Goal: Transaction & Acquisition: Download file/media

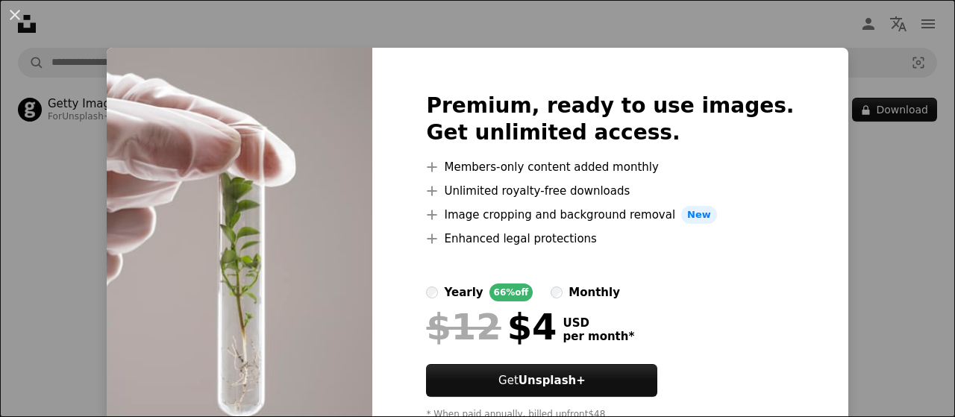
scroll to position [61, 0]
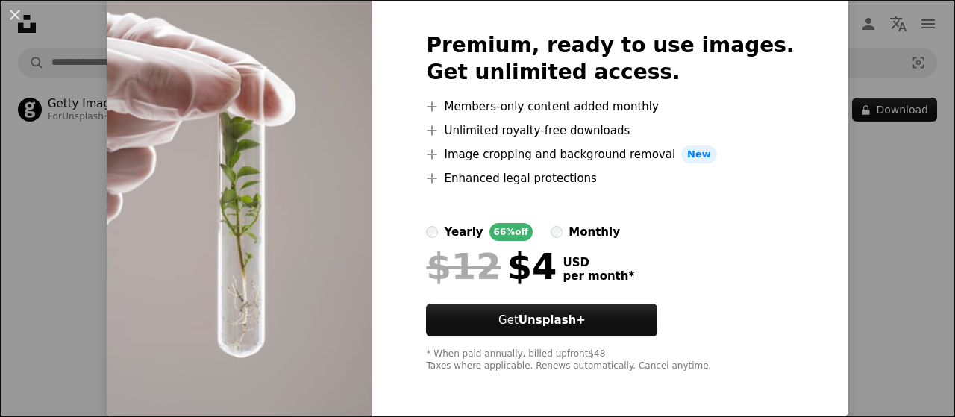
click at [305, 217] on img at bounding box center [240, 202] width 266 height 430
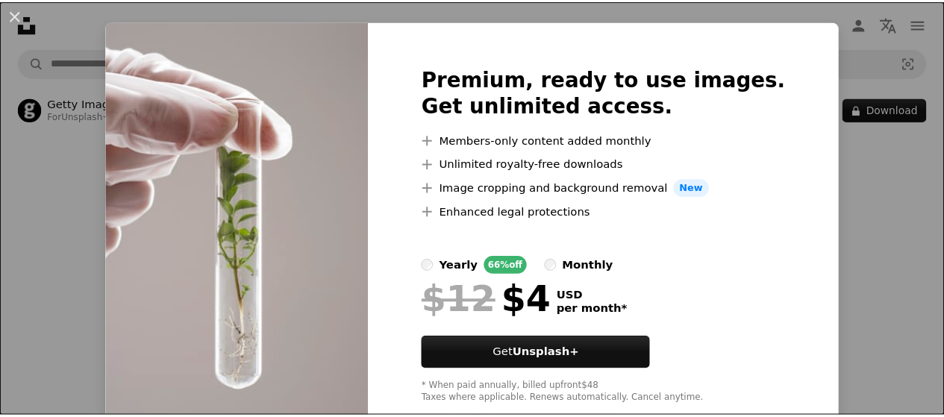
scroll to position [0, 0]
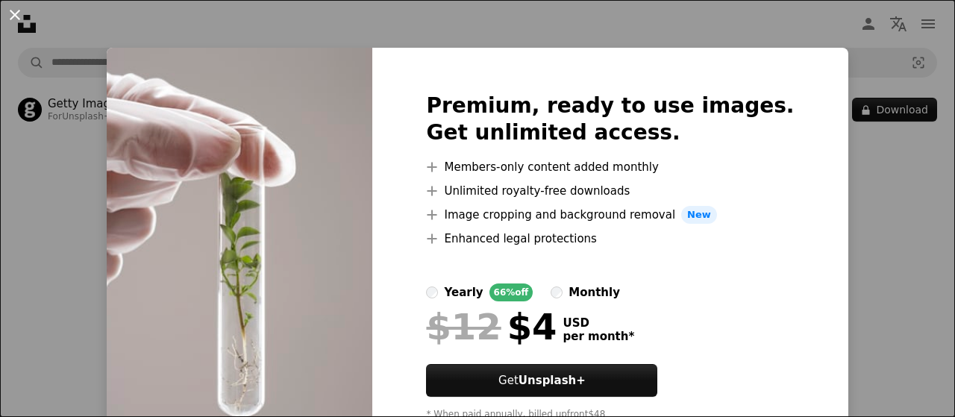
click at [13, 7] on button "An X shape" at bounding box center [15, 15] width 18 height 18
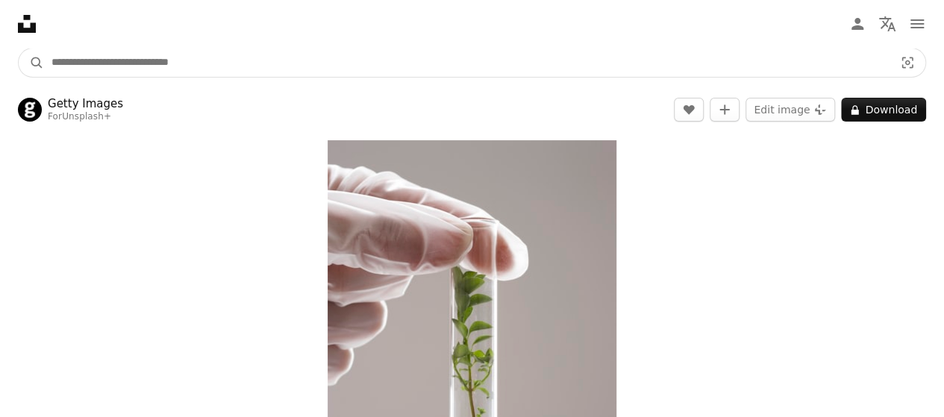
drag, startPoint x: 302, startPoint y: 68, endPoint x: 0, endPoint y: 60, distance: 301.6
click at [0, 60] on nav "A magnifying glass Visual search Get Unsplash+ Log in Submit an image" at bounding box center [472, 63] width 944 height 48
type input "**********"
click button "A magnifying glass" at bounding box center [31, 63] width 25 height 28
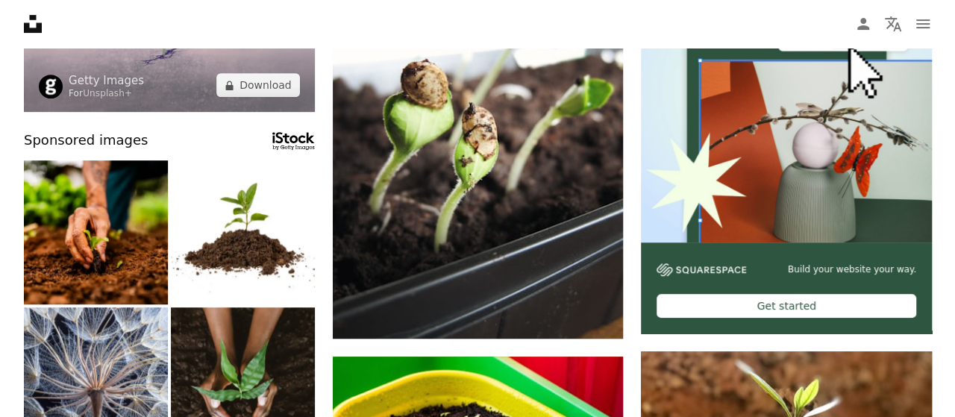
scroll to position [224, 0]
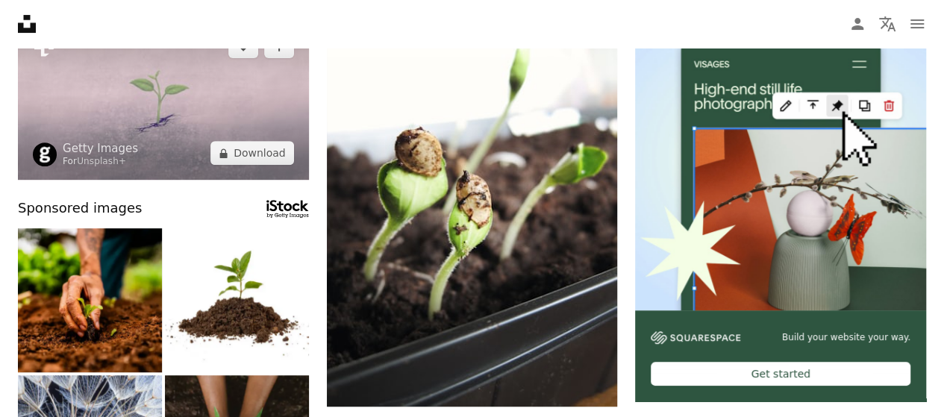
click at [128, 122] on img at bounding box center [163, 99] width 291 height 160
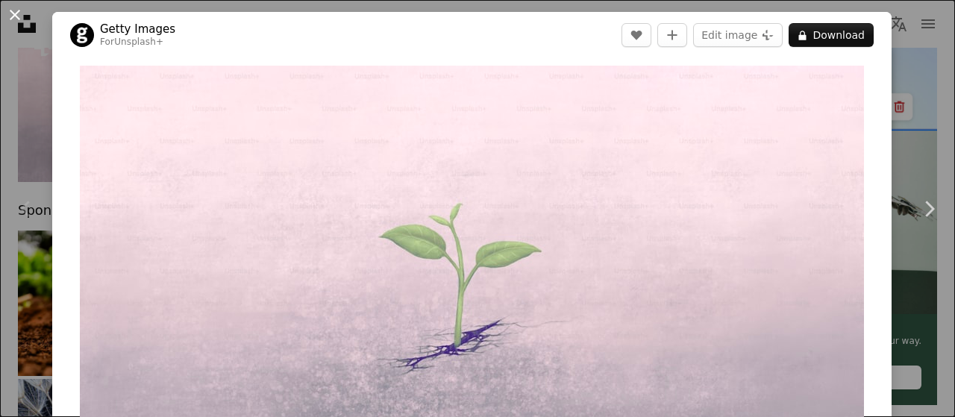
click at [9, 8] on button "An X shape" at bounding box center [15, 15] width 18 height 18
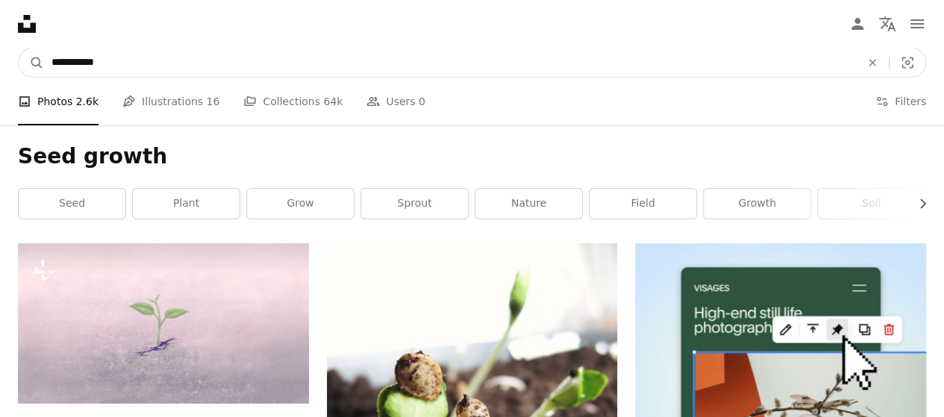
click at [218, 61] on input "**********" at bounding box center [450, 63] width 812 height 28
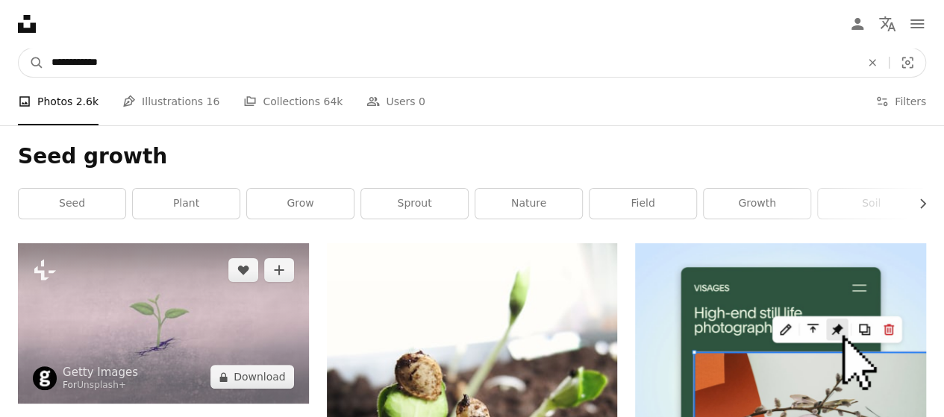
type input "**********"
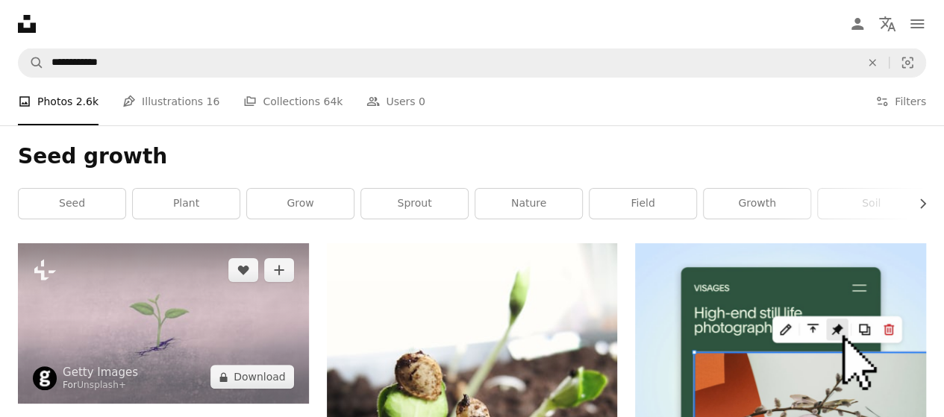
click at [182, 290] on img at bounding box center [163, 323] width 291 height 160
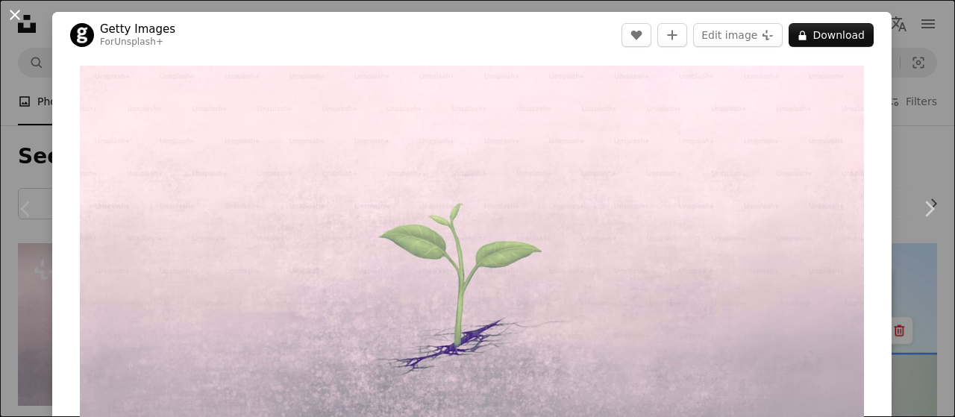
click at [16, 19] on button "An X shape" at bounding box center [15, 15] width 18 height 18
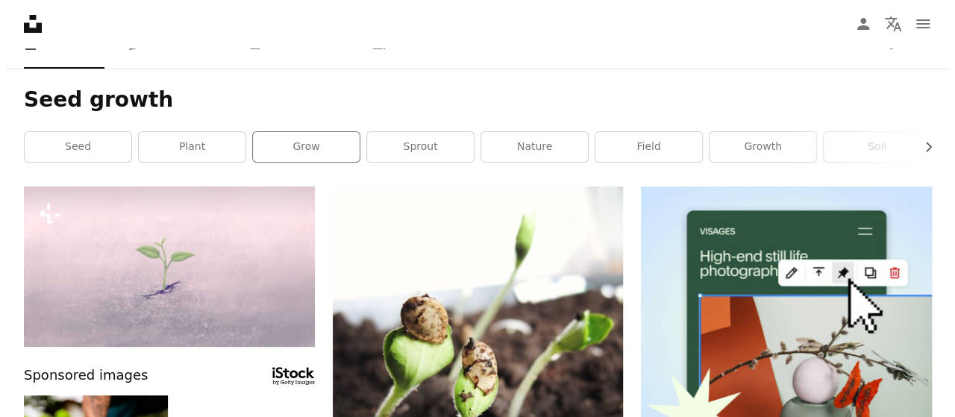
scroll to position [149, 0]
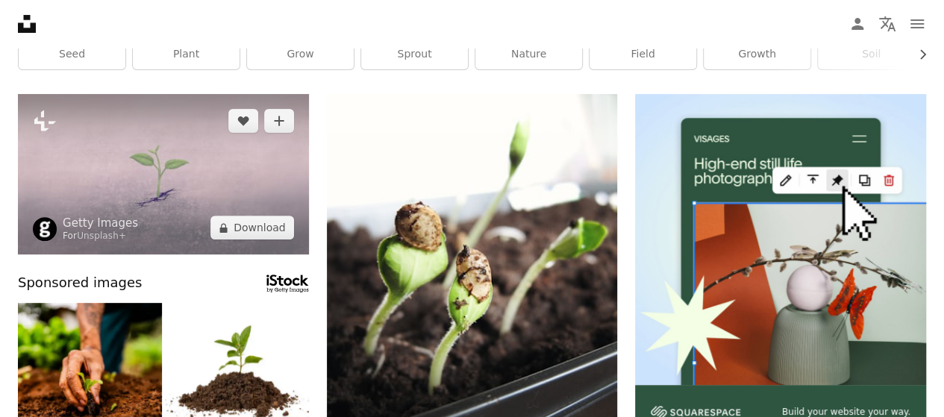
click at [247, 186] on img at bounding box center [163, 174] width 291 height 160
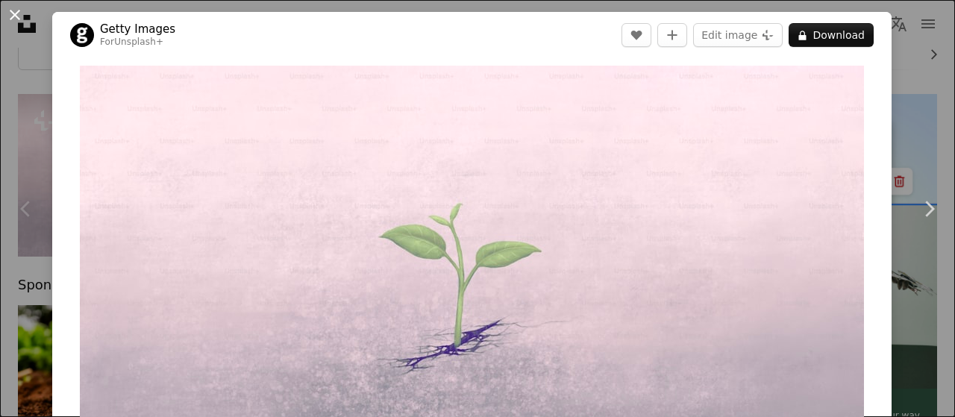
click at [12, 8] on button "An X shape" at bounding box center [15, 15] width 18 height 18
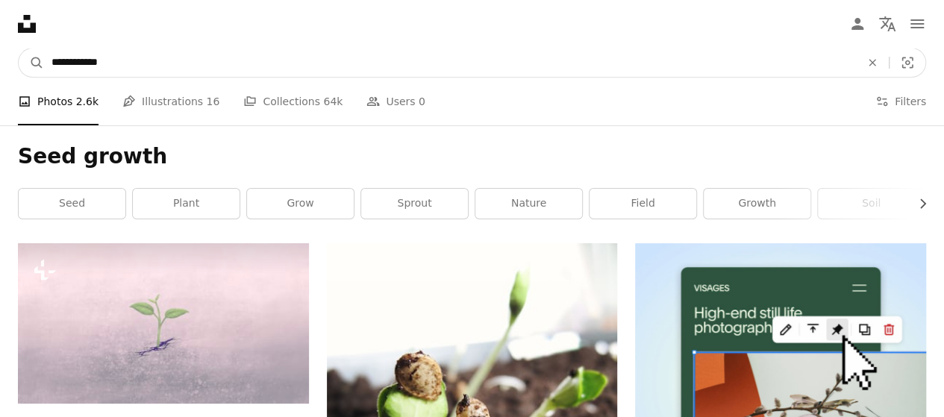
click at [254, 54] on input "**********" at bounding box center [450, 63] width 812 height 28
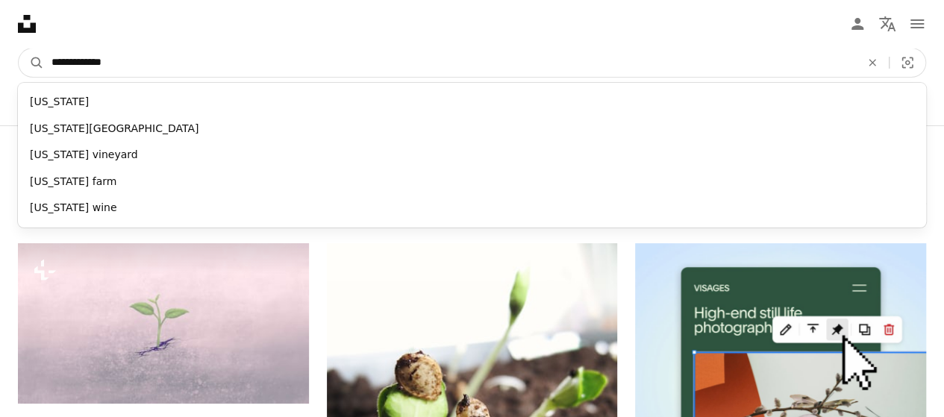
type input "**********"
click at [19, 49] on button "A magnifying glass" at bounding box center [31, 63] width 25 height 28
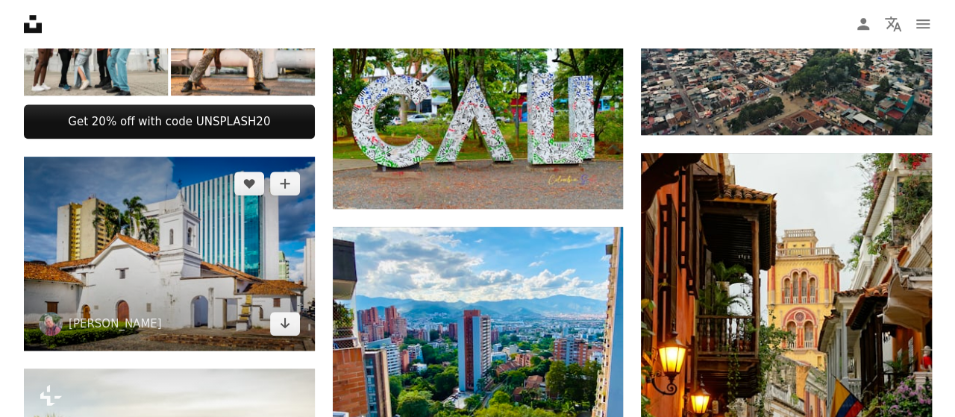
scroll to position [821, 0]
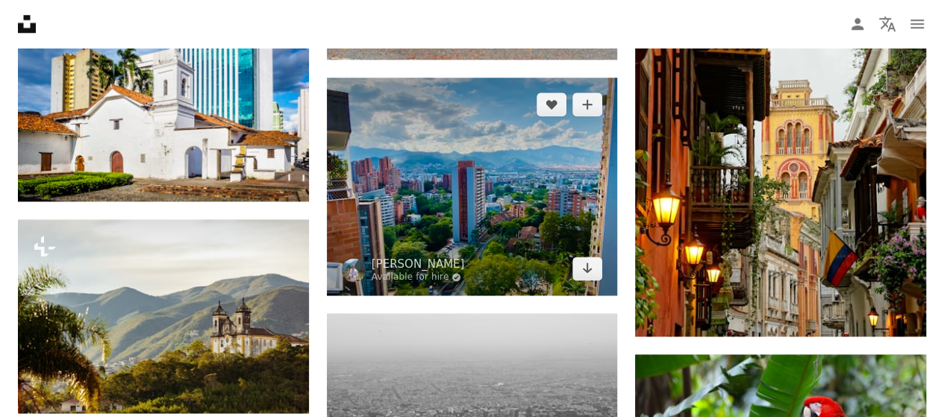
click at [495, 187] on img at bounding box center [472, 187] width 291 height 218
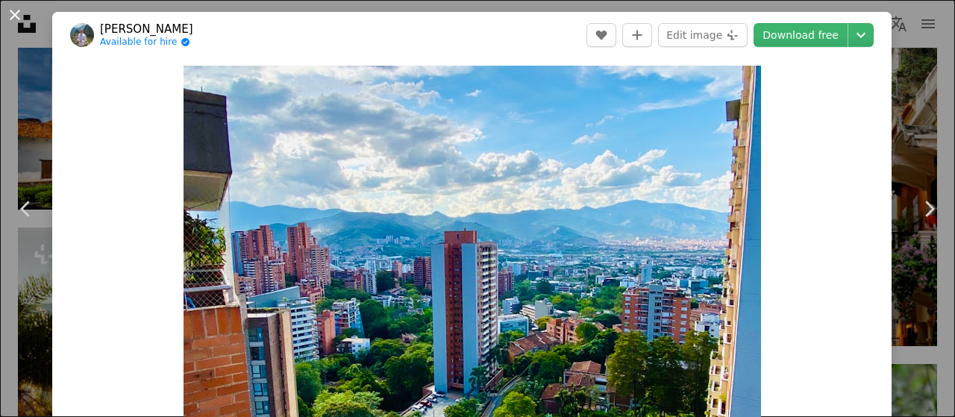
click at [19, 14] on button "An X shape" at bounding box center [15, 15] width 18 height 18
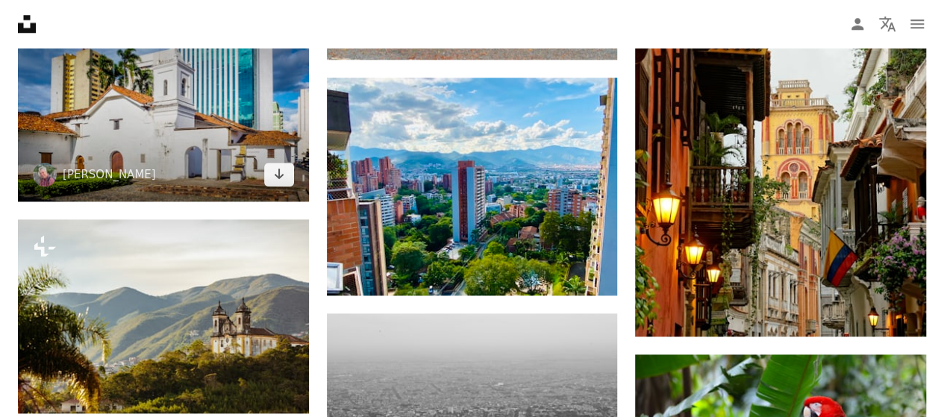
click at [154, 135] on img at bounding box center [163, 104] width 291 height 194
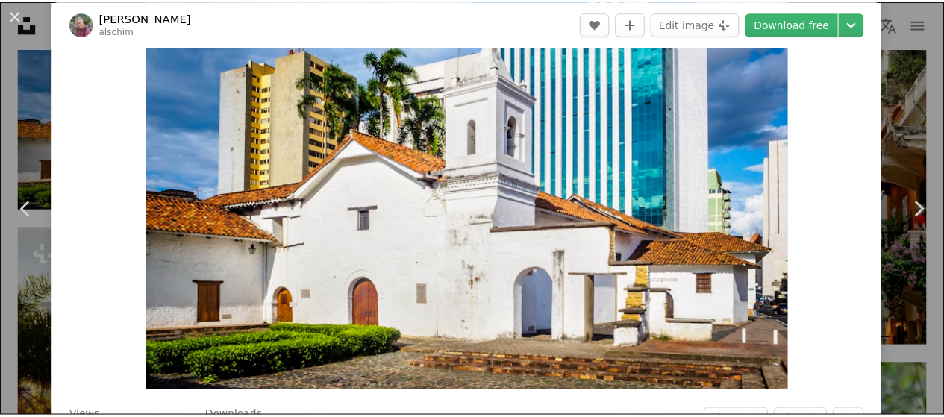
scroll to position [75, 0]
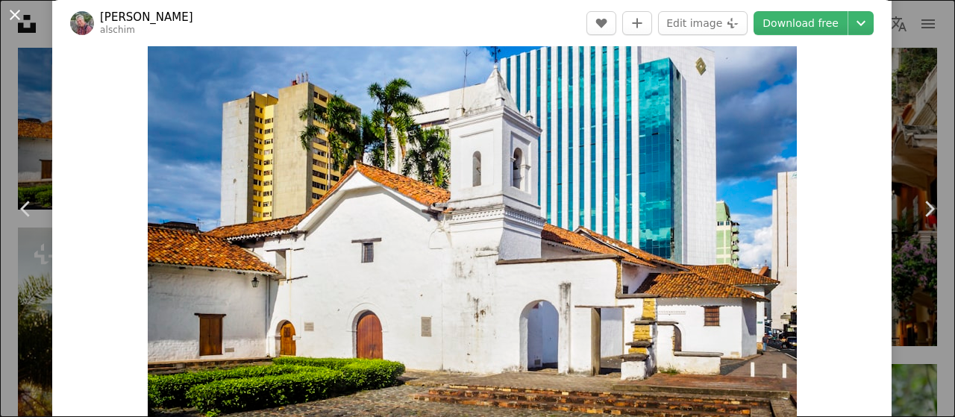
click at [19, 19] on button "An X shape" at bounding box center [15, 15] width 18 height 18
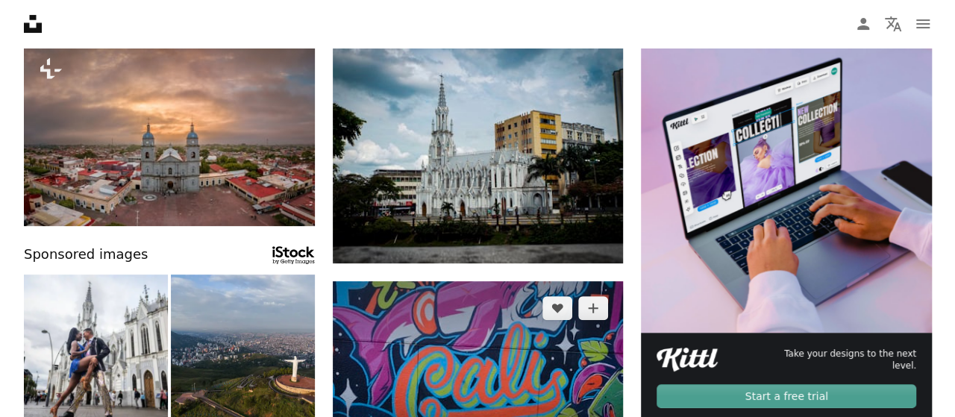
scroll to position [149, 0]
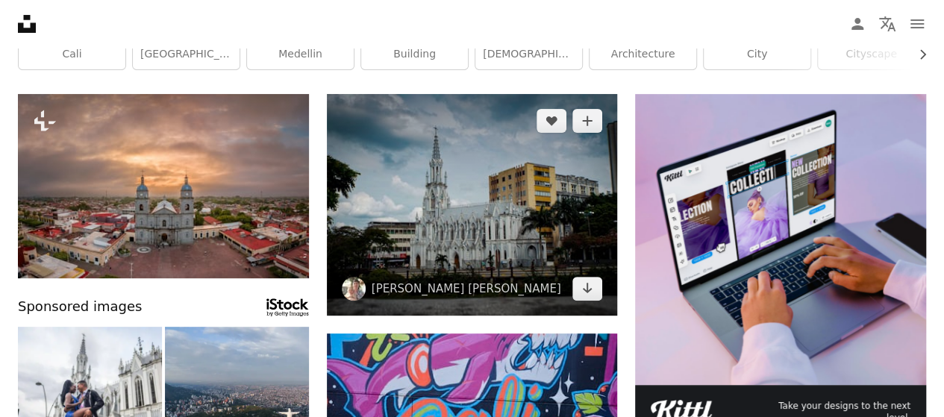
click at [482, 249] on img at bounding box center [472, 205] width 291 height 222
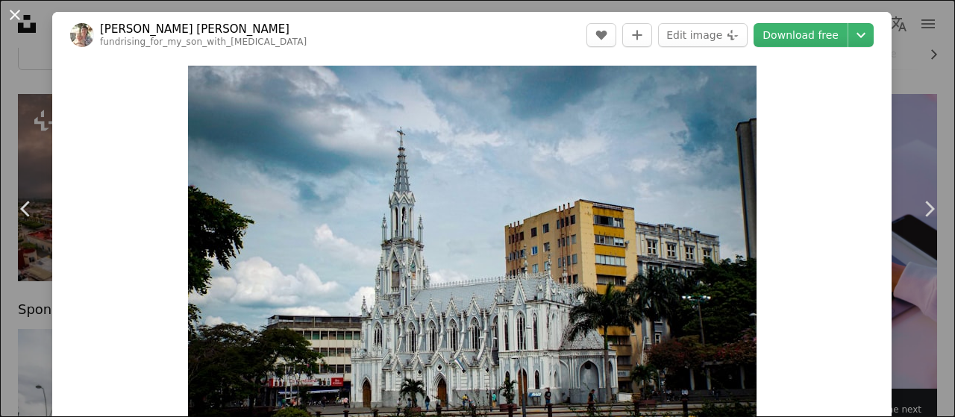
click at [16, 15] on button "An X shape" at bounding box center [15, 15] width 18 height 18
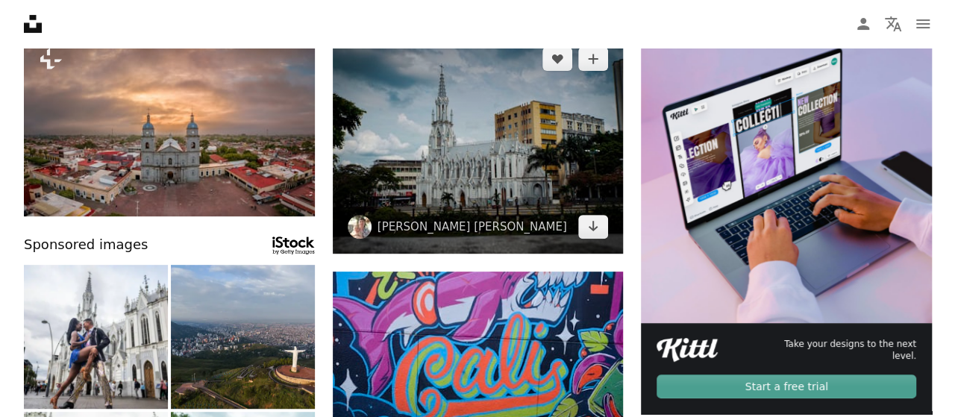
scroll to position [299, 0]
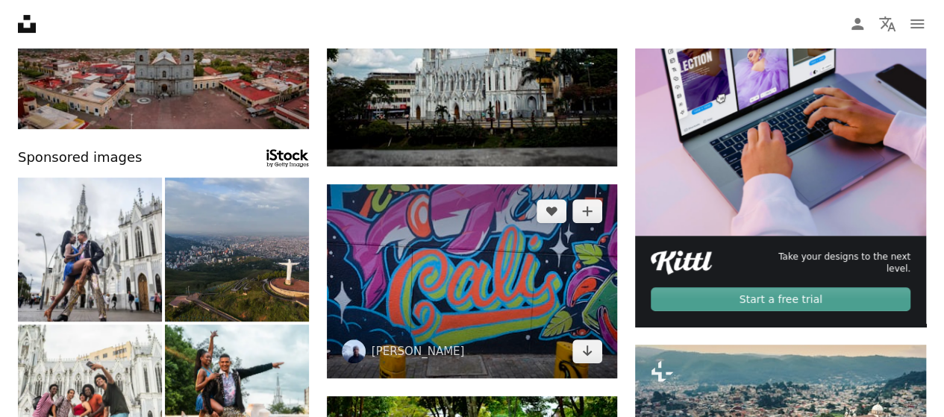
click at [437, 300] on img at bounding box center [472, 281] width 291 height 194
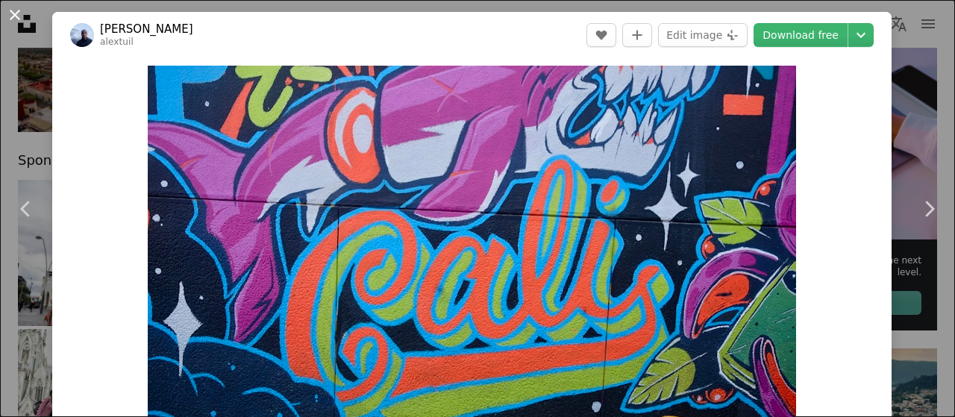
click at [12, 21] on button "An X shape" at bounding box center [15, 15] width 18 height 18
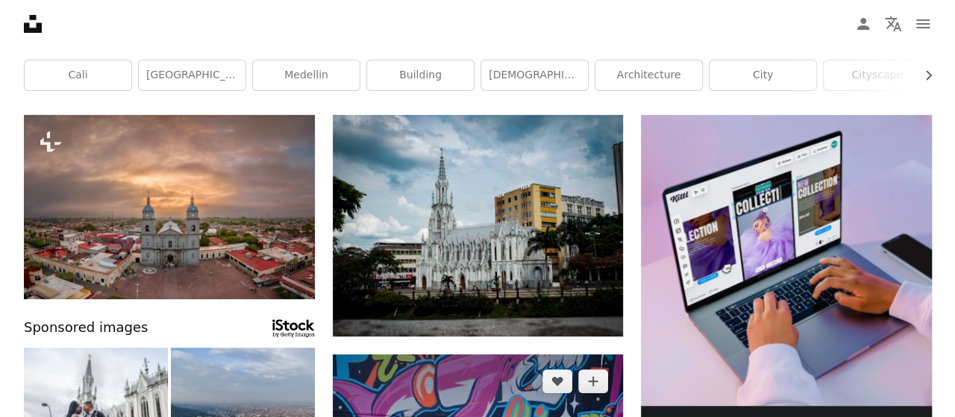
scroll to position [75, 0]
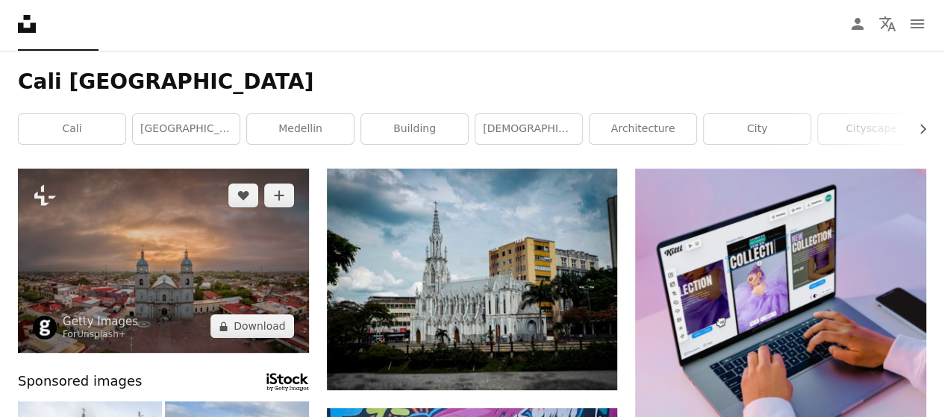
click at [130, 253] on img at bounding box center [163, 261] width 291 height 184
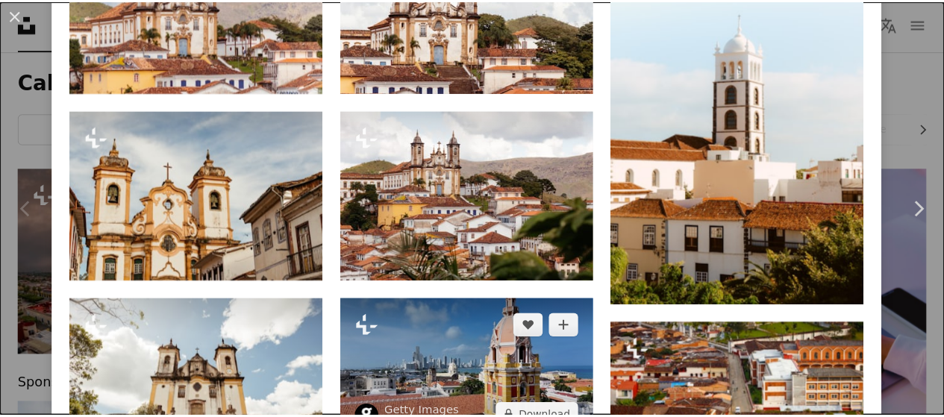
scroll to position [896, 0]
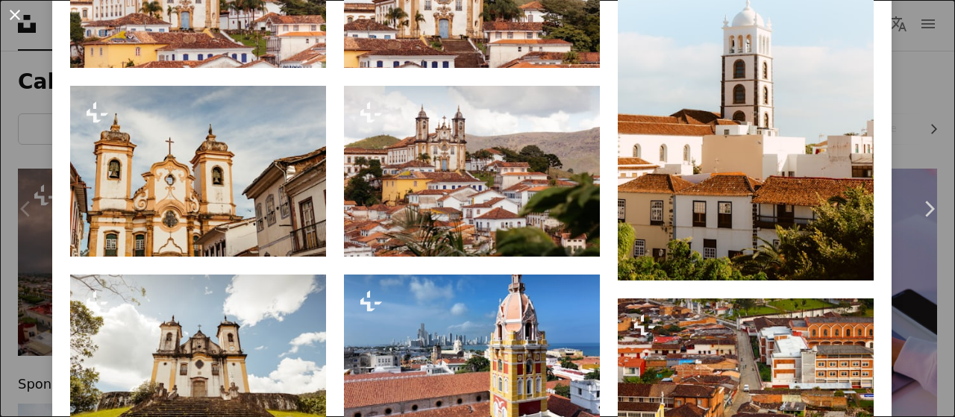
click at [12, 20] on button "An X shape" at bounding box center [15, 15] width 18 height 18
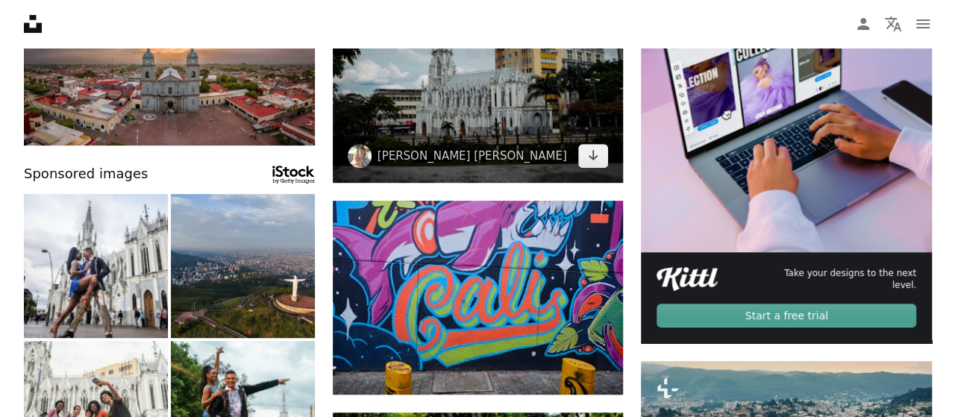
scroll to position [299, 0]
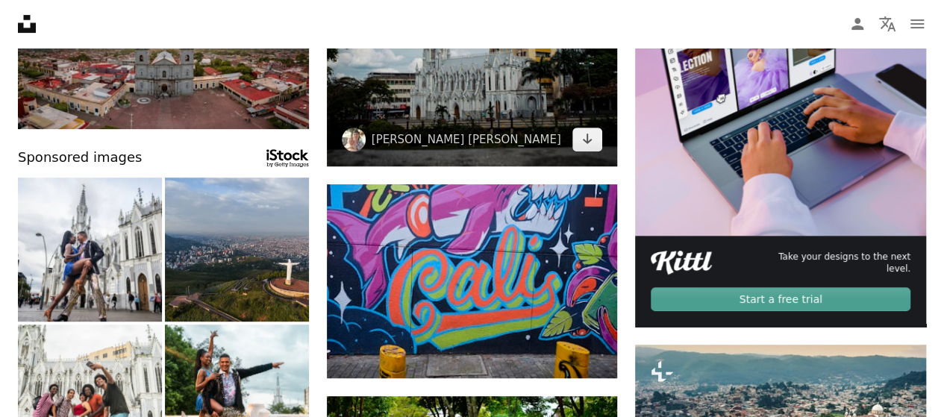
click at [462, 75] on img at bounding box center [472, 56] width 291 height 222
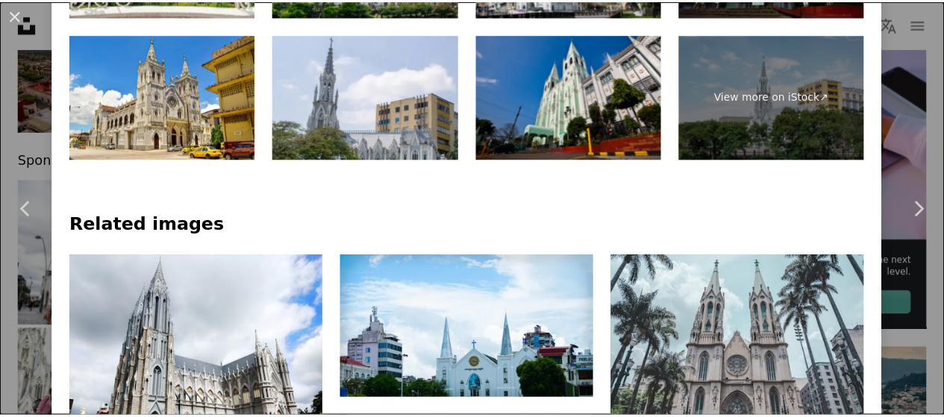
scroll to position [1194, 0]
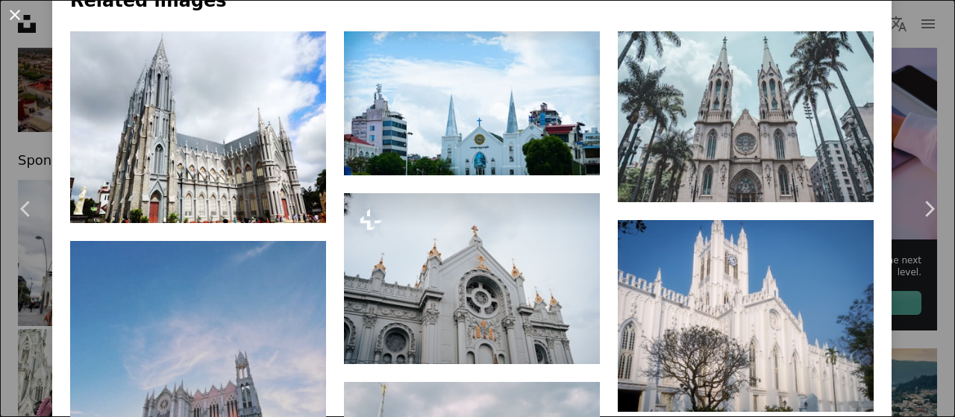
click at [15, 20] on button "An X shape" at bounding box center [15, 15] width 18 height 18
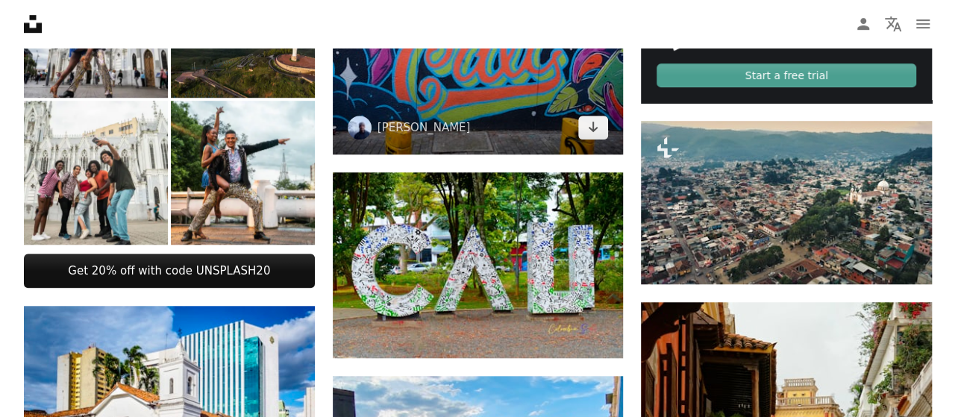
scroll to position [821, 0]
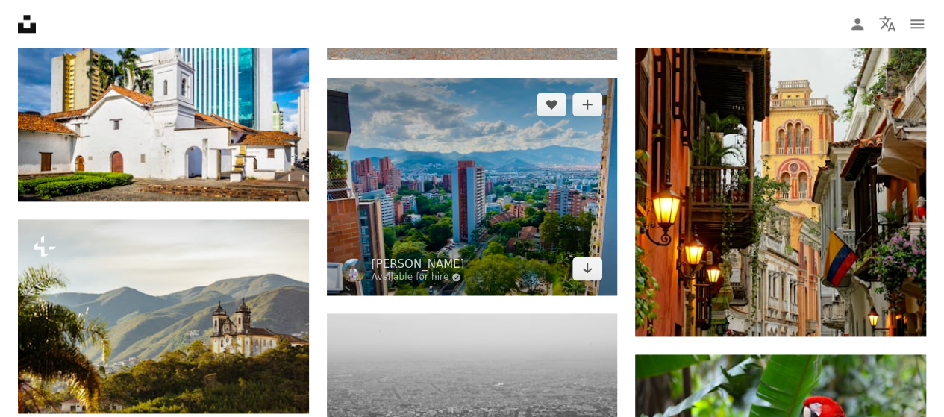
click at [505, 214] on img at bounding box center [472, 187] width 291 height 218
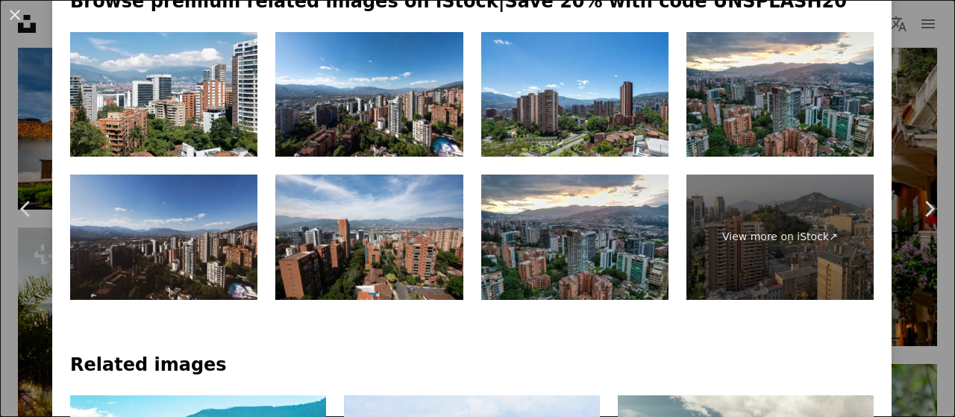
scroll to position [746, 0]
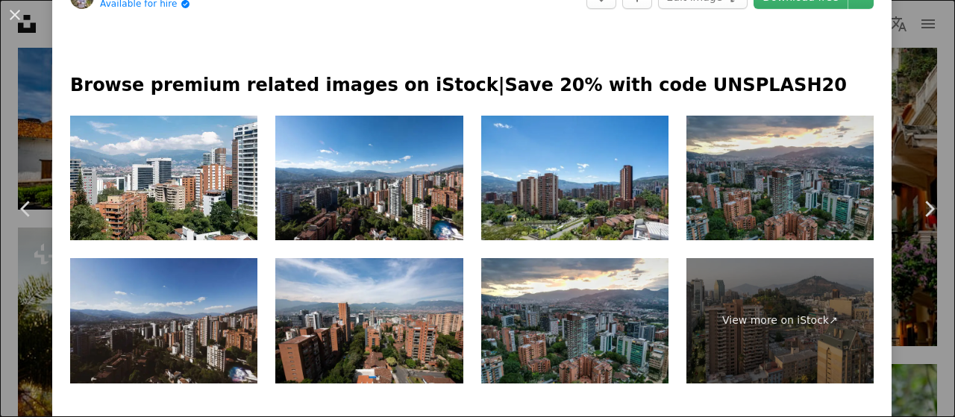
click at [803, 171] on img at bounding box center [780, 178] width 187 height 125
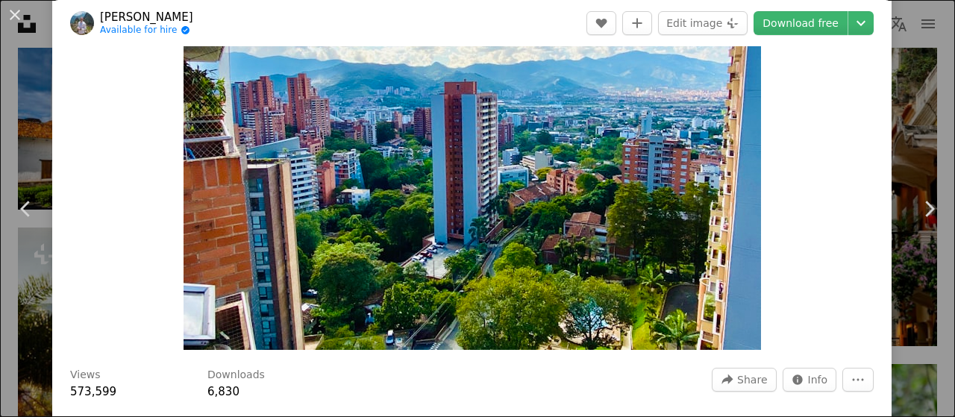
scroll to position [0, 0]
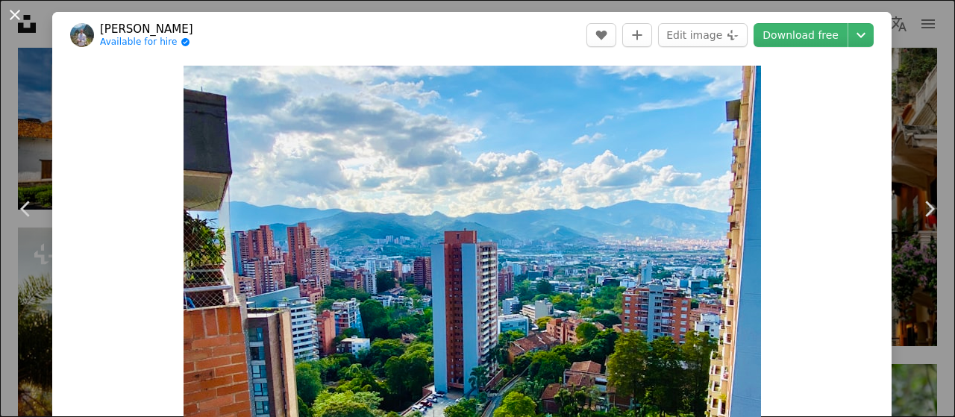
click at [17, 18] on button "An X shape" at bounding box center [15, 15] width 18 height 18
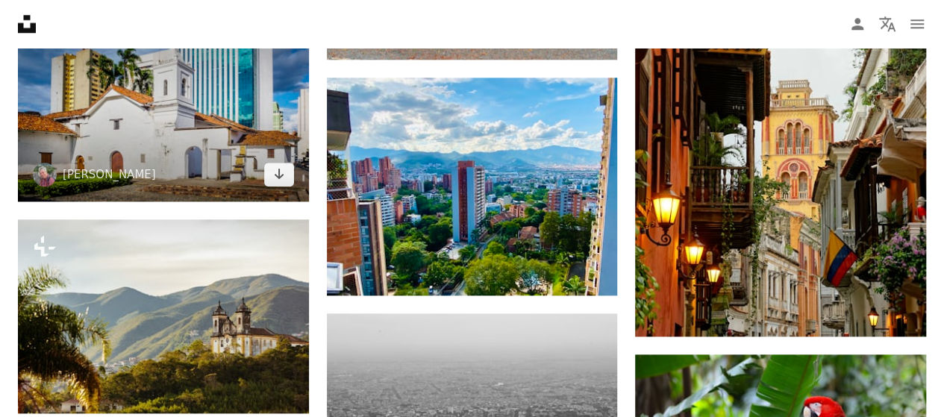
click at [127, 111] on img at bounding box center [163, 104] width 291 height 194
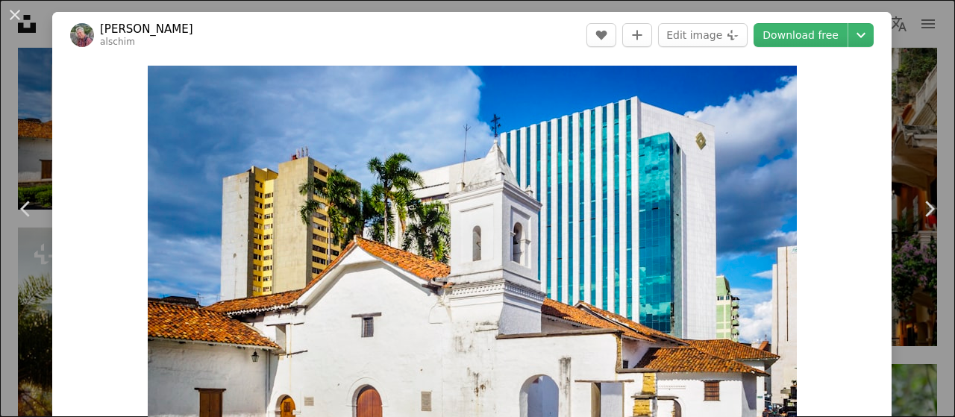
click at [18, 20] on button "An X shape" at bounding box center [15, 15] width 18 height 18
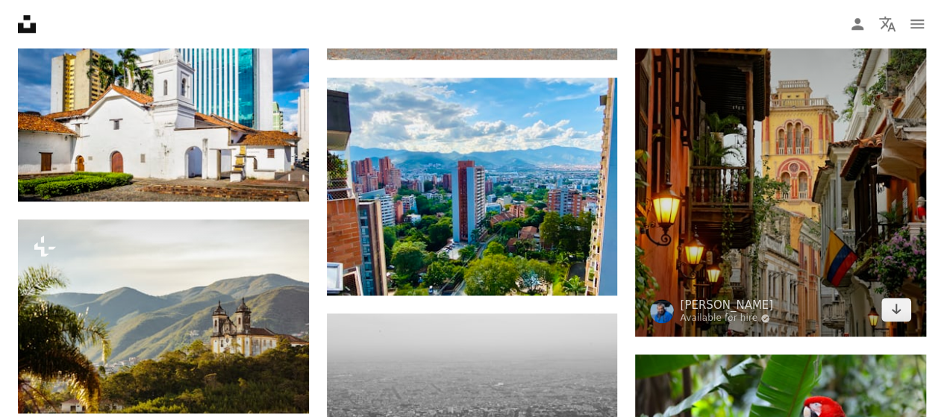
click at [788, 241] on img at bounding box center [780, 170] width 291 height 332
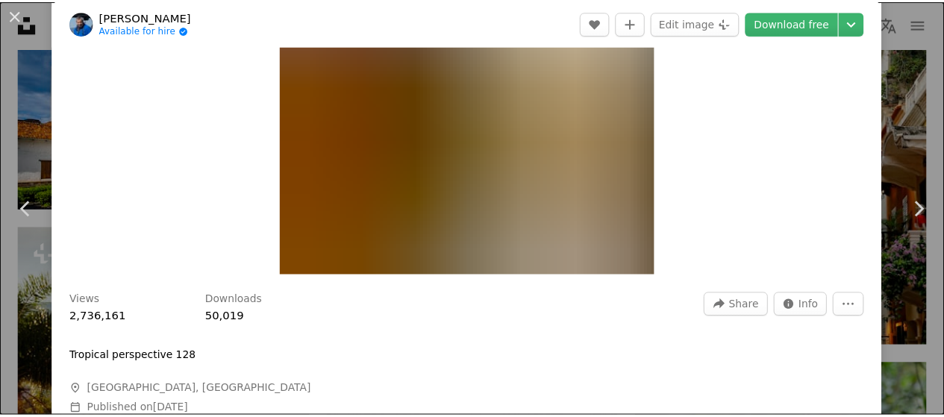
scroll to position [224, 0]
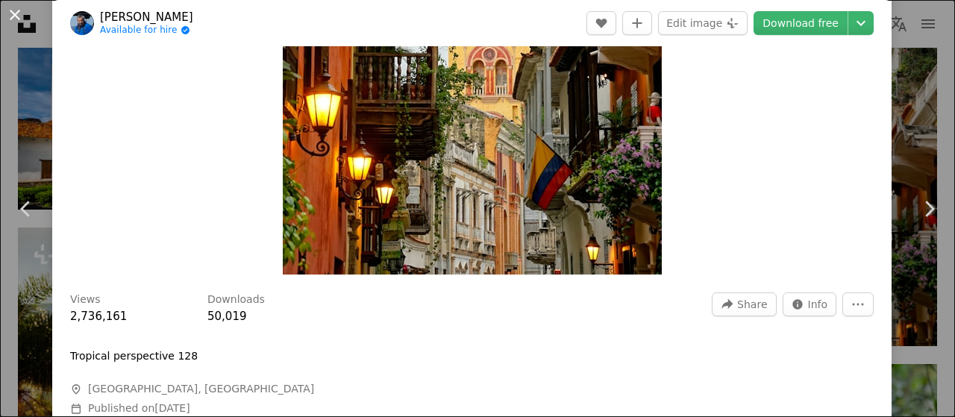
click at [13, 13] on button "An X shape" at bounding box center [15, 15] width 18 height 18
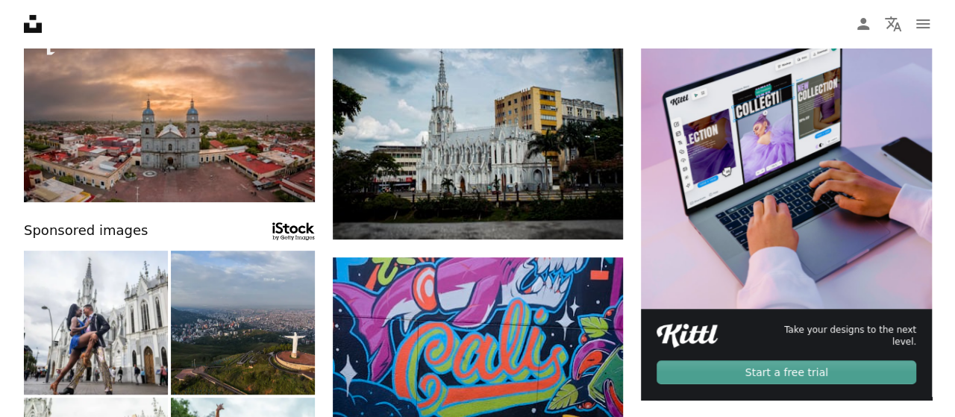
scroll to position [149, 0]
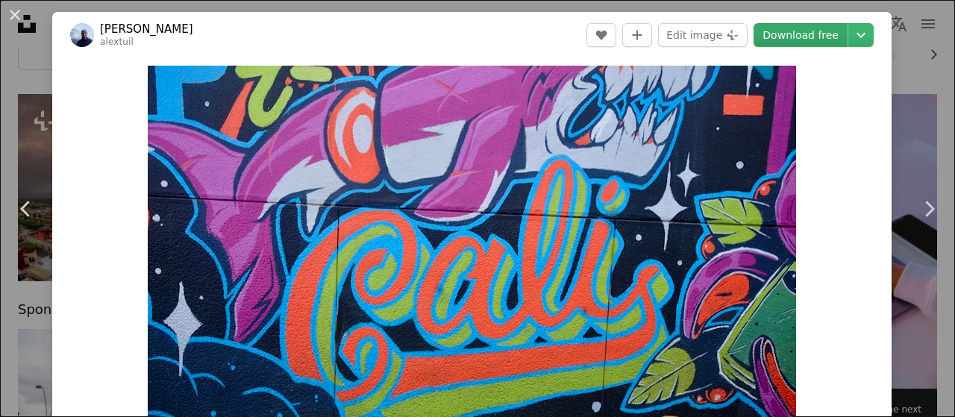
click at [785, 34] on link "Download free" at bounding box center [801, 35] width 94 height 24
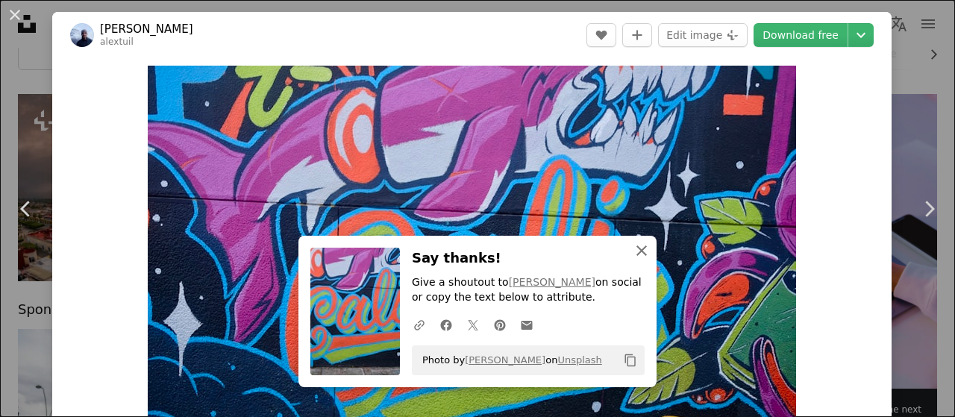
click at [639, 250] on icon "An X shape" at bounding box center [642, 251] width 18 height 18
